Goal: Task Accomplishment & Management: Complete application form

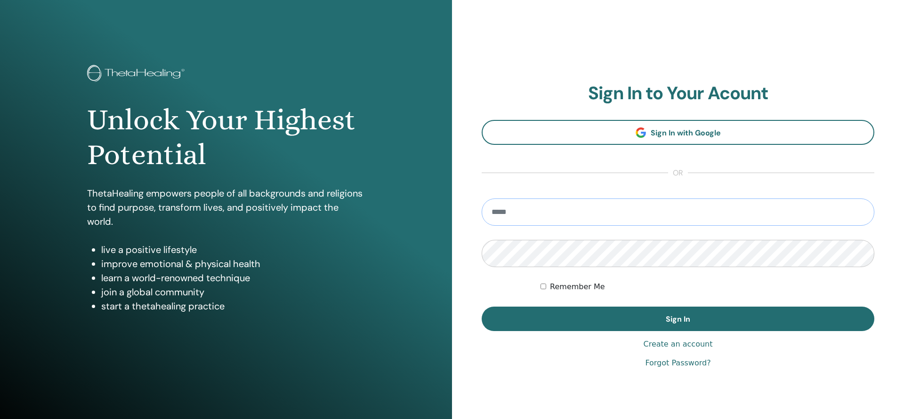
type input "**********"
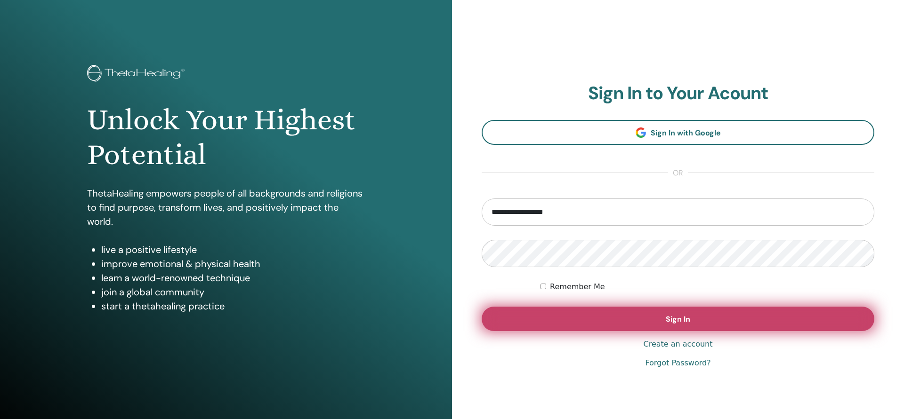
click at [596, 321] on button "Sign In" at bounding box center [677, 319] width 392 height 24
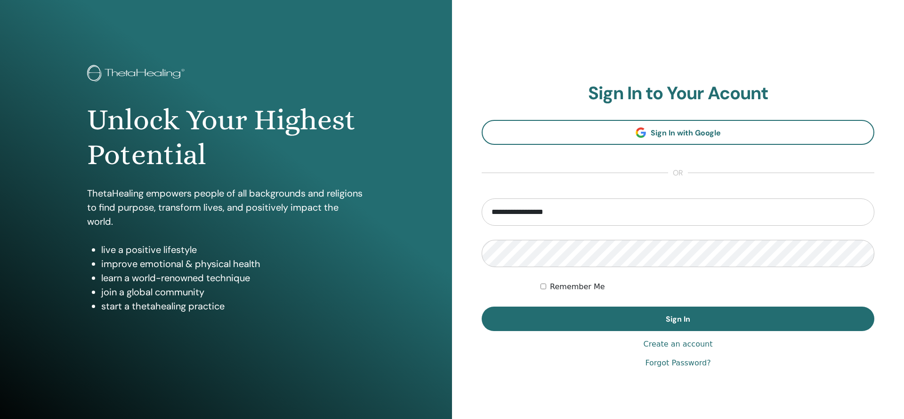
click at [552, 287] on label "Remember Me" at bounding box center [577, 286] width 55 height 11
type input "**********"
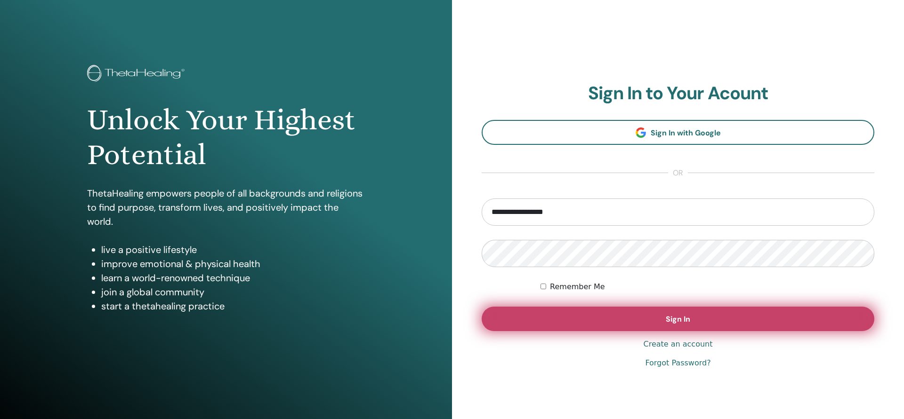
click at [597, 315] on button "Sign In" at bounding box center [677, 319] width 392 height 24
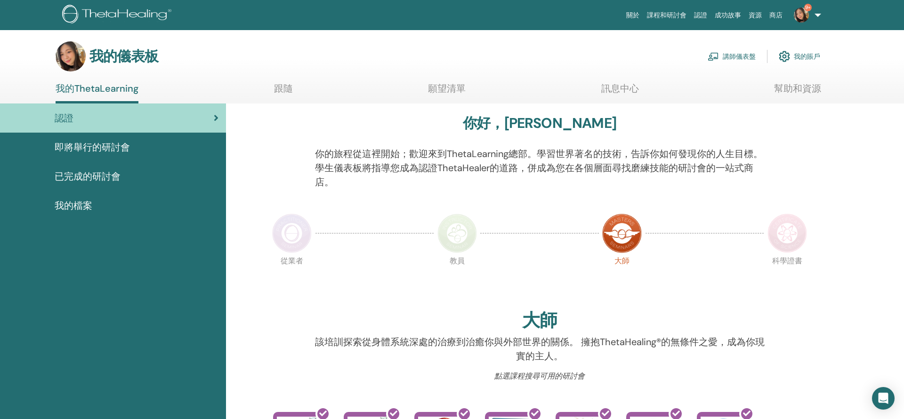
click at [732, 56] on link "講師儀表盤" at bounding box center [731, 56] width 48 height 21
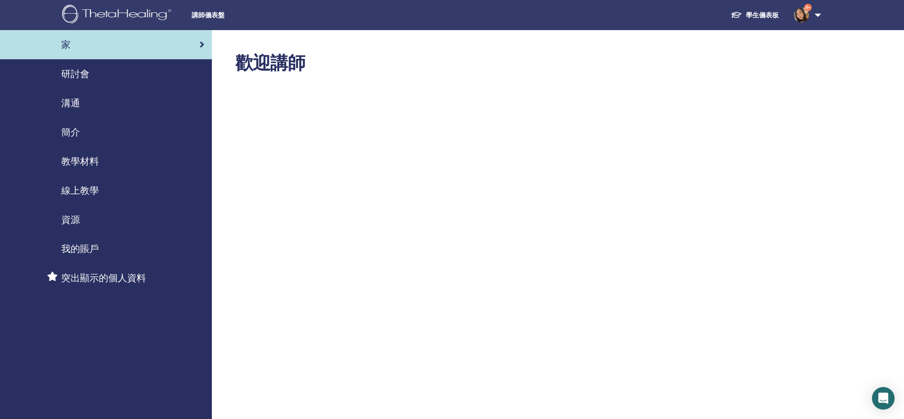
click at [73, 79] on span "研討會" at bounding box center [75, 74] width 28 height 14
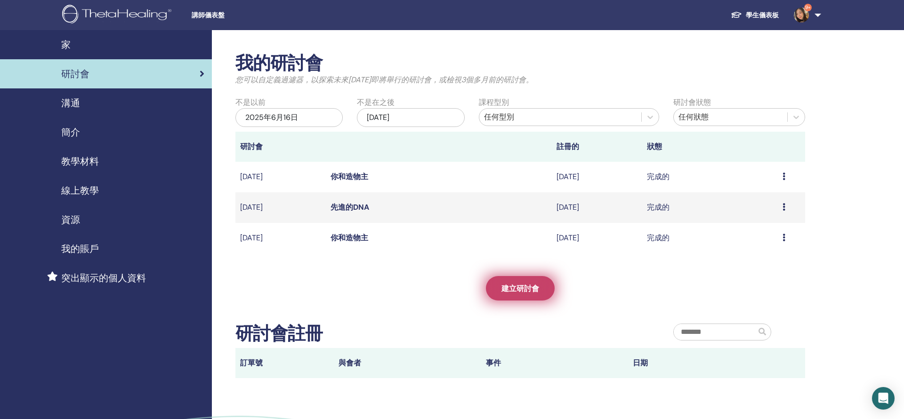
click at [503, 282] on link "建立研討會" at bounding box center [520, 288] width 69 height 24
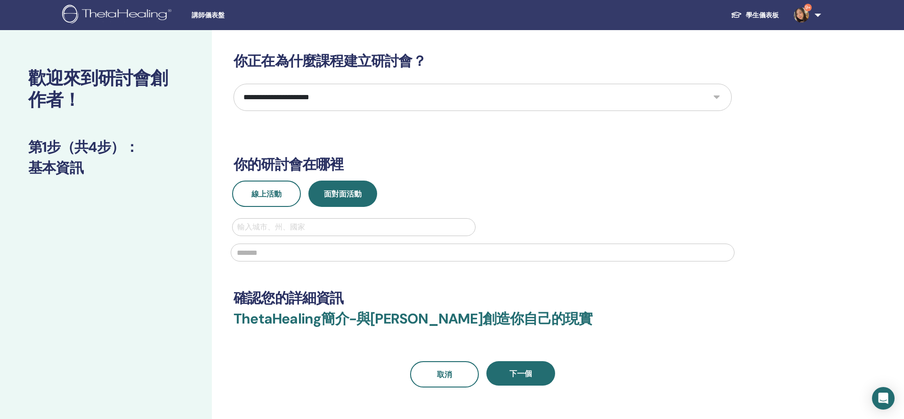
select select "*"
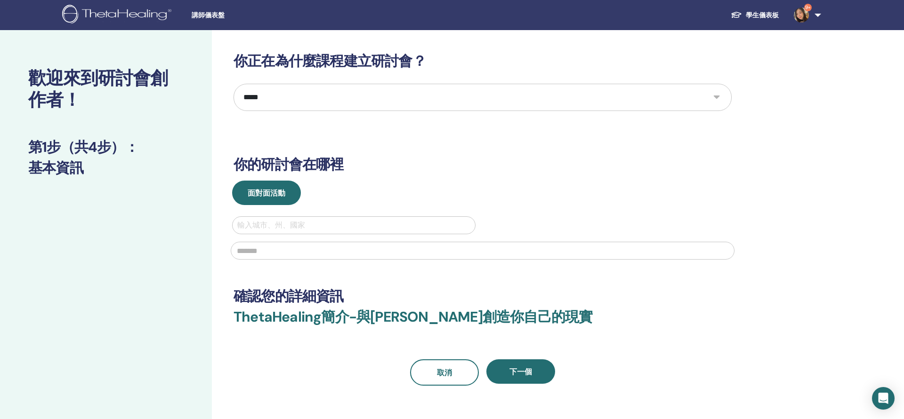
click at [298, 230] on div at bounding box center [353, 225] width 233 height 13
type input "*"
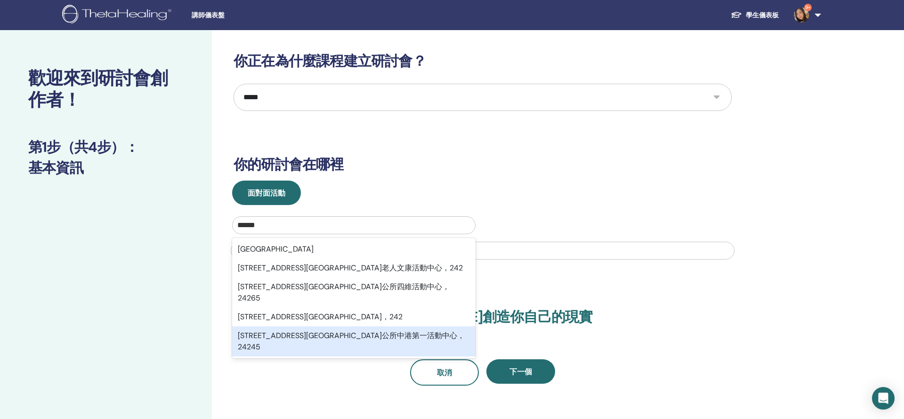
type input "******"
drag, startPoint x: 568, startPoint y: 236, endPoint x: 561, endPoint y: 244, distance: 11.3
click at [566, 237] on div at bounding box center [482, 249] width 515 height 31
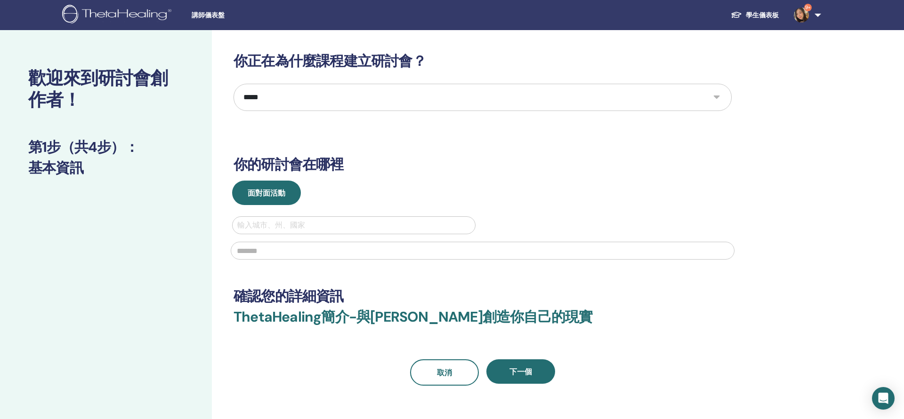
click at [376, 221] on div at bounding box center [353, 225] width 233 height 13
type input "******"
click at [271, 254] on input "text" at bounding box center [483, 251] width 504 height 18
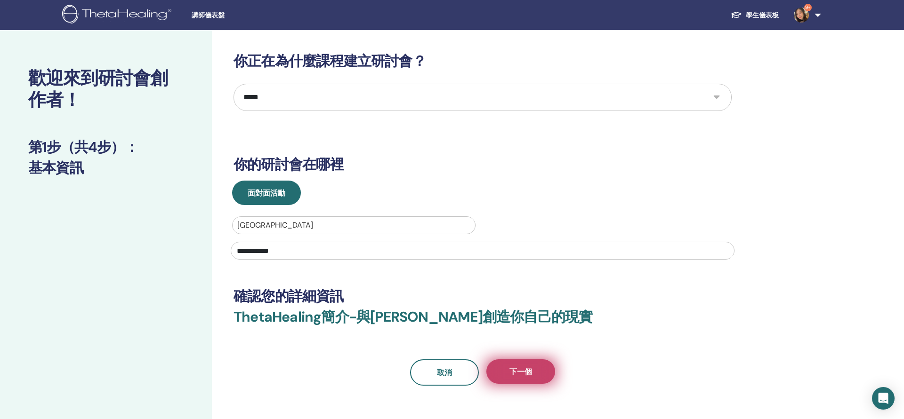
type input "**********"
click at [521, 380] on button "下一個" at bounding box center [520, 372] width 69 height 24
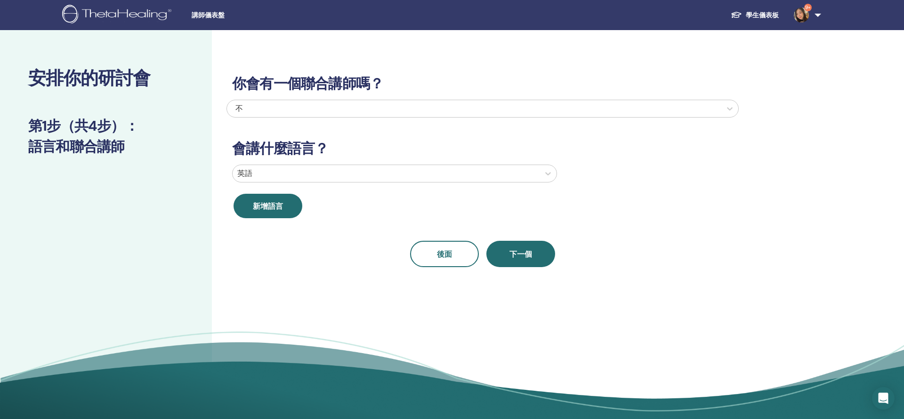
click at [334, 104] on div "不" at bounding box center [435, 108] width 400 height 11
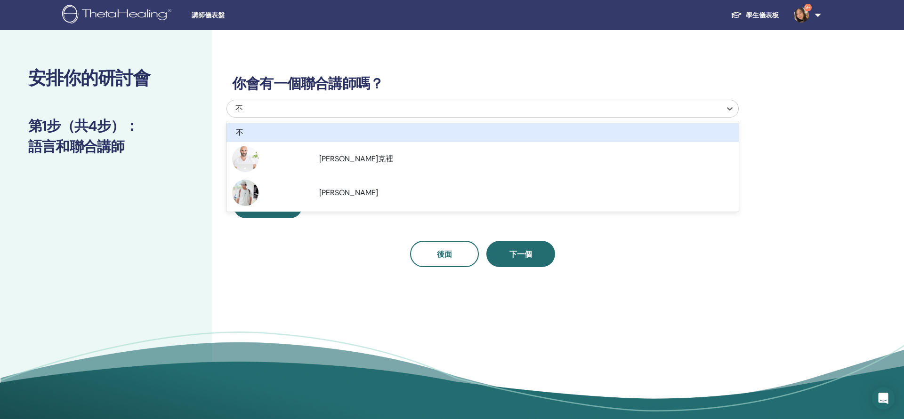
click at [235, 131] on div "不" at bounding box center [440, 132] width 417 height 11
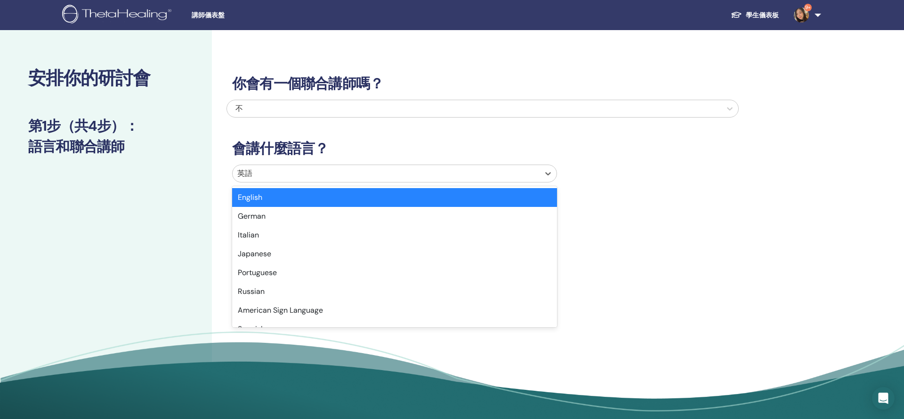
click at [269, 174] on div at bounding box center [385, 173] width 297 height 13
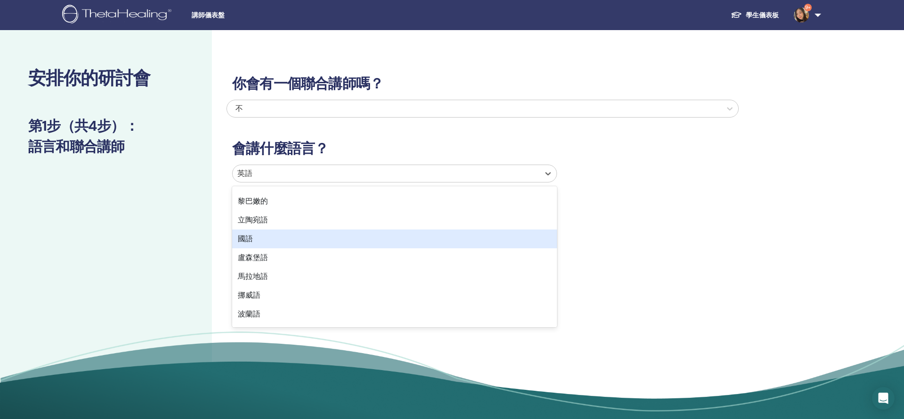
scroll to position [526, 0]
click at [247, 240] on div "國語" at bounding box center [394, 236] width 325 height 19
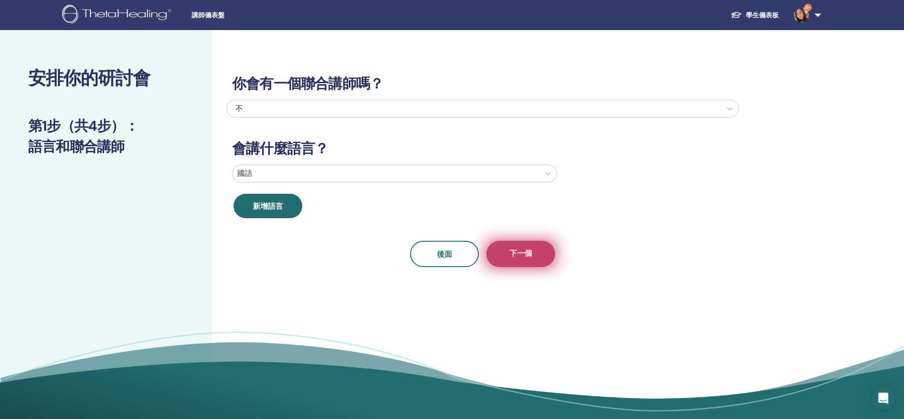
click at [532, 257] on button "下一個" at bounding box center [520, 254] width 69 height 26
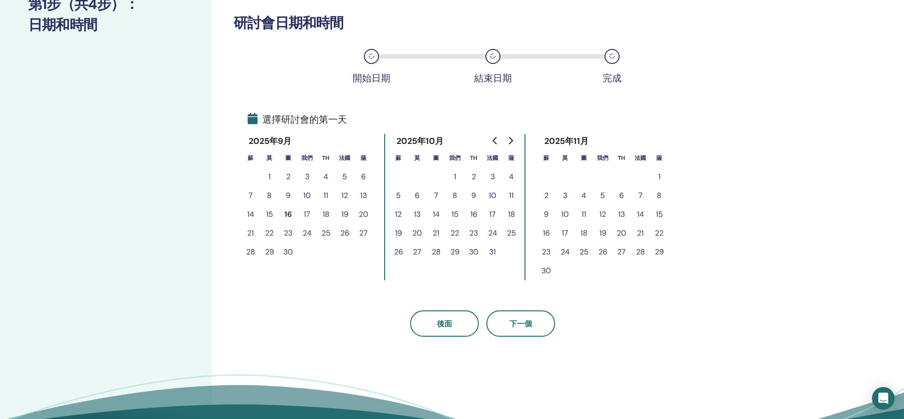
scroll to position [122, 0]
click at [349, 216] on button "19" at bounding box center [344, 214] width 19 height 19
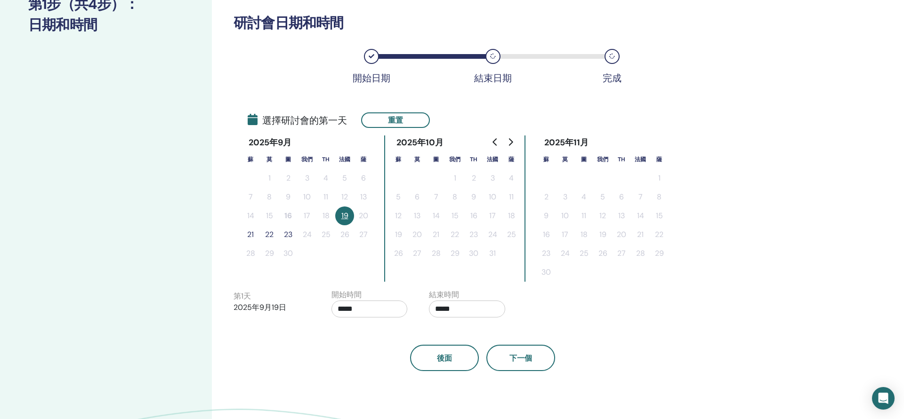
click at [253, 236] on button "21" at bounding box center [250, 234] width 19 height 19
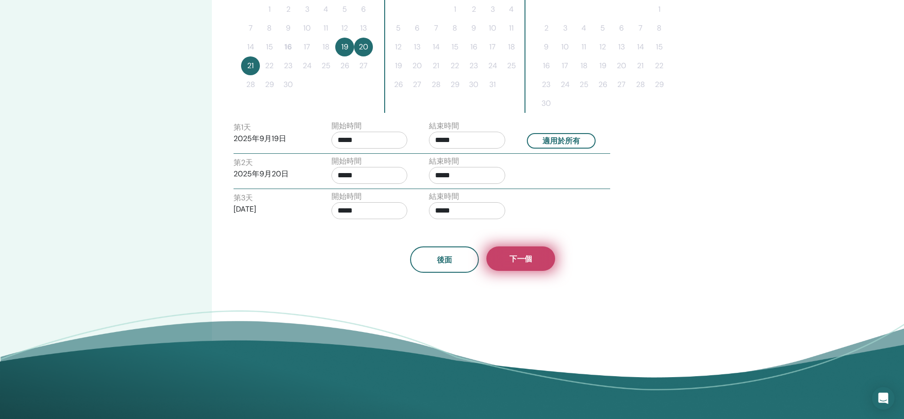
click at [530, 262] on span "下一個" at bounding box center [520, 259] width 23 height 10
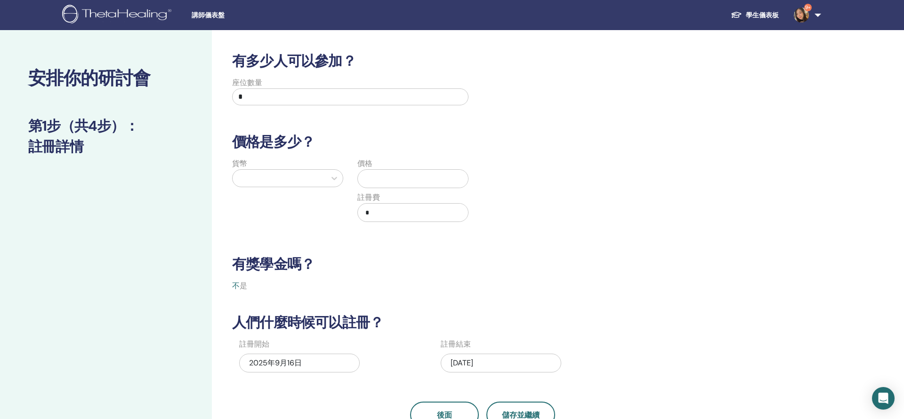
scroll to position [0, 0]
click at [293, 98] on input "*" at bounding box center [350, 96] width 236 height 17
type input "*"
click at [294, 178] on div at bounding box center [279, 178] width 84 height 13
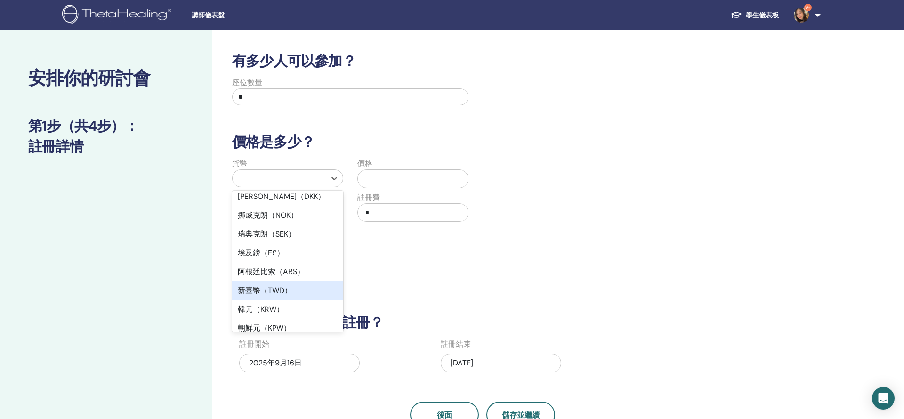
click at [274, 281] on div "新臺幣（TWD）" at bounding box center [287, 290] width 111 height 19
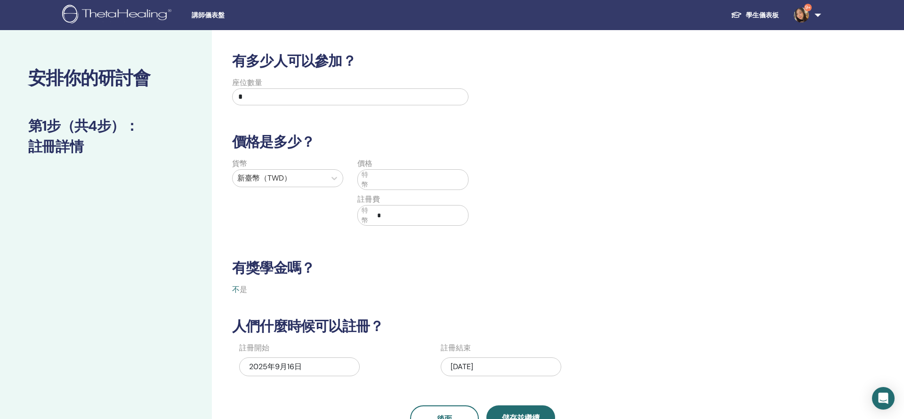
click at [411, 180] on input "text" at bounding box center [420, 180] width 95 height 18
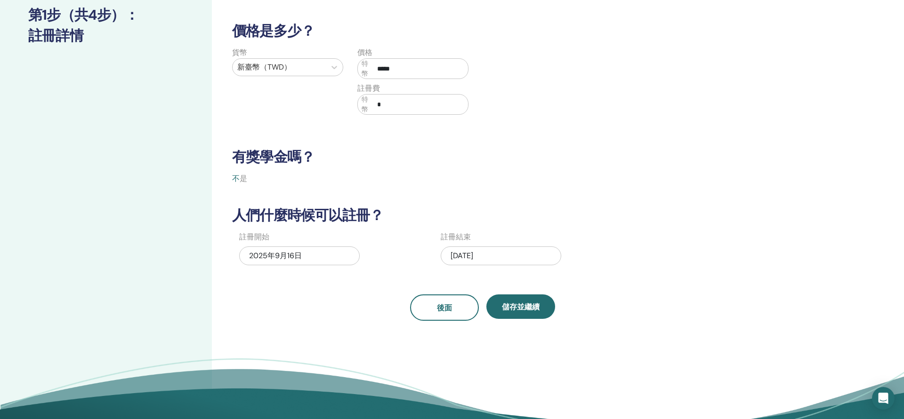
scroll to position [111, 0]
type input "*****"
click at [519, 311] on span "儲存並繼續" at bounding box center [521, 307] width 38 height 10
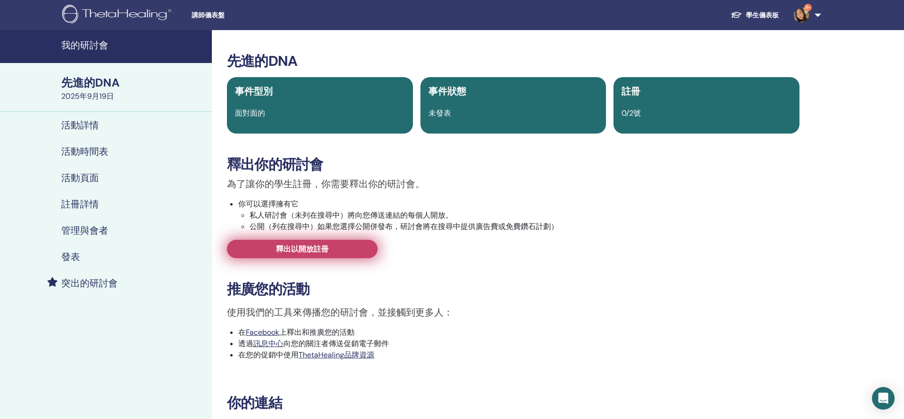
click at [347, 242] on link "釋出以開放註冊" at bounding box center [302, 249] width 151 height 18
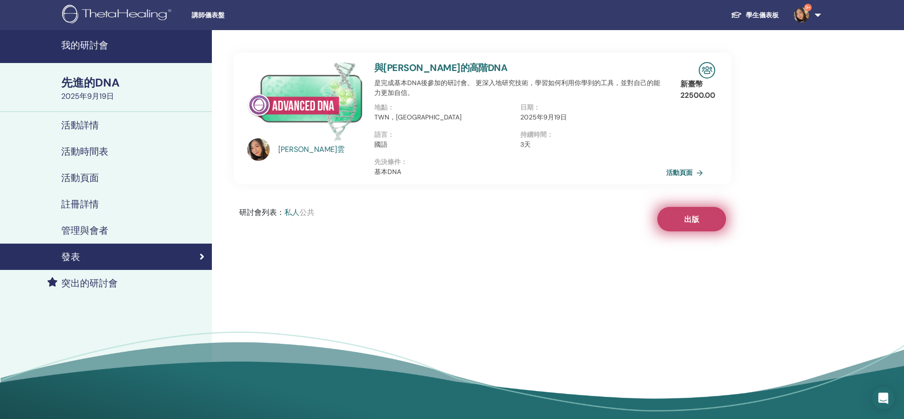
click at [685, 216] on span "出版" at bounding box center [691, 220] width 15 height 10
click at [686, 170] on link "活動頁面" at bounding box center [687, 173] width 40 height 14
